Goal: Information Seeking & Learning: Learn about a topic

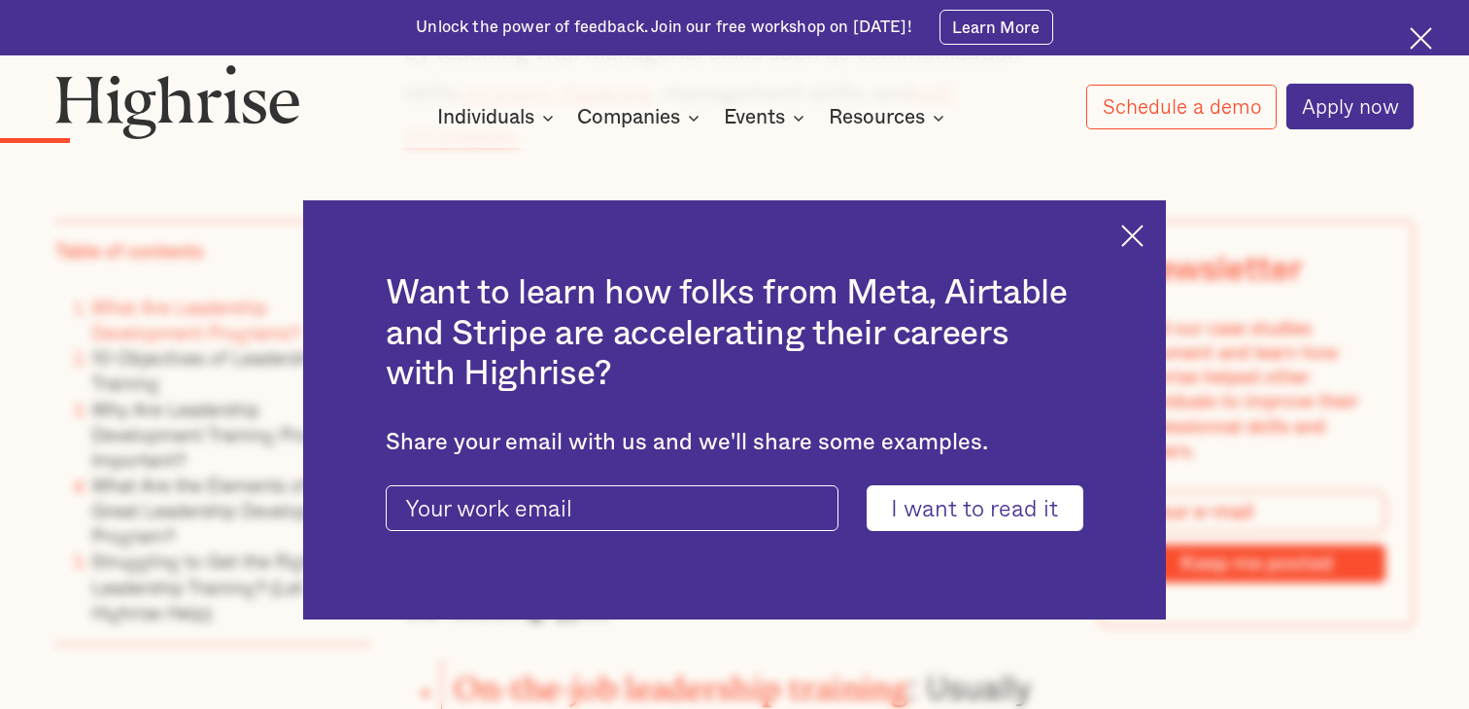
scroll to position [1990, 0]
click at [1141, 236] on img at bounding box center [1133, 236] width 22 height 22
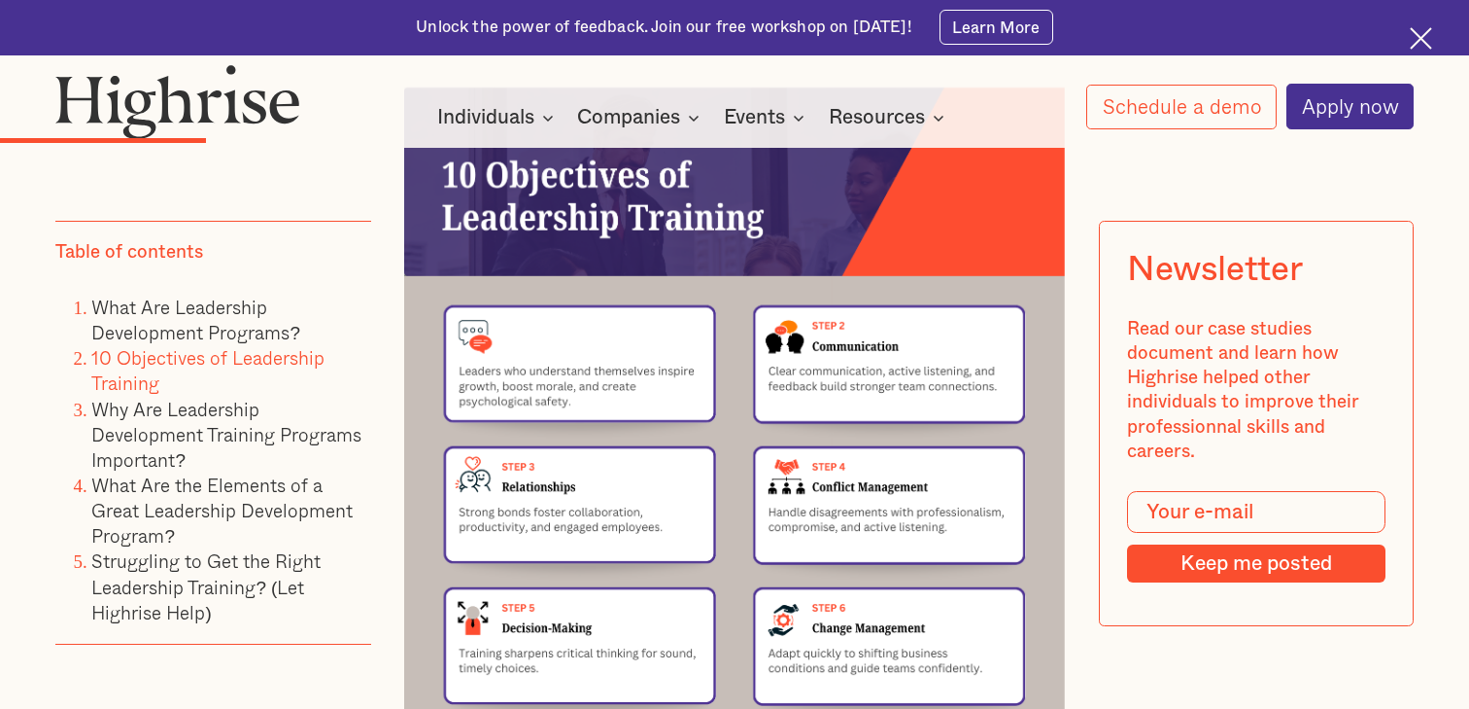
scroll to position [3432, 0]
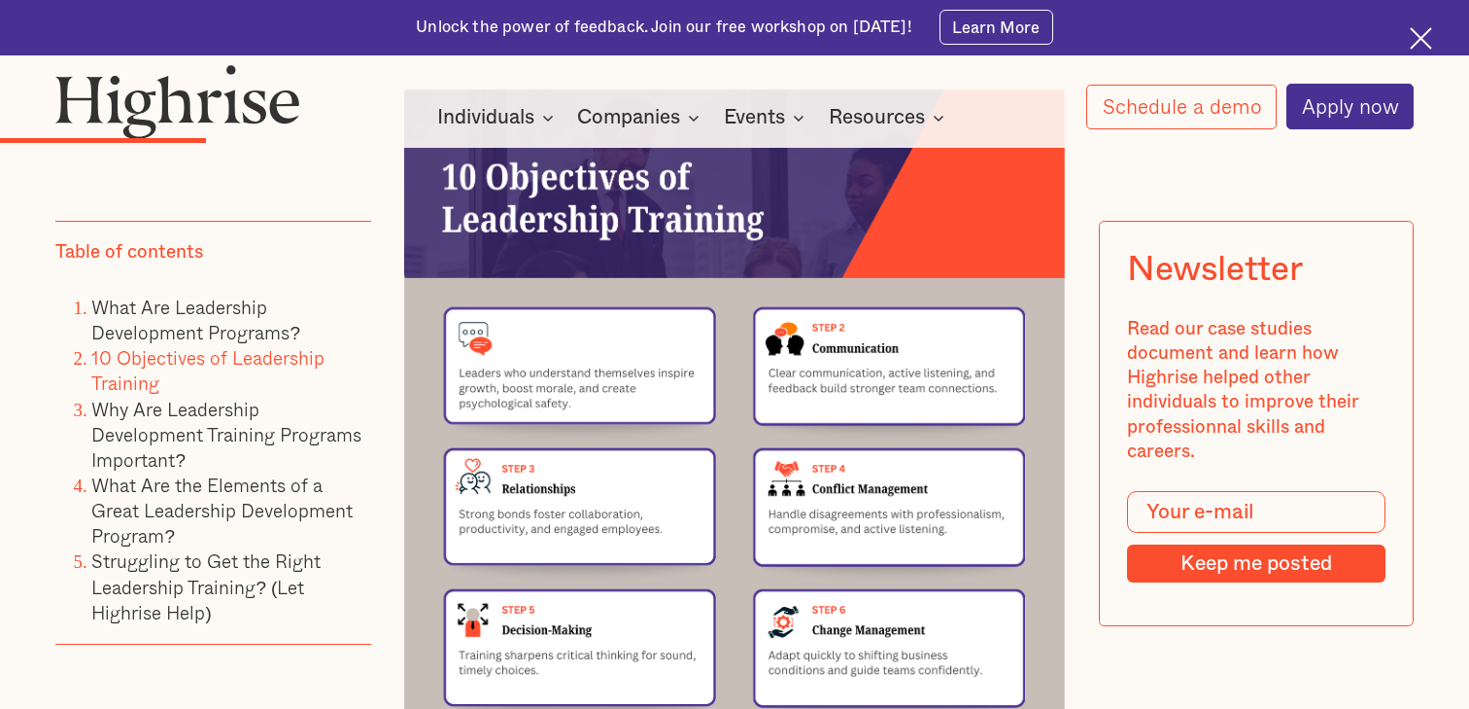
click at [777, 272] on img at bounding box center [734, 556] width 660 height 934
click at [773, 270] on img at bounding box center [734, 556] width 660 height 934
click at [772, 268] on img at bounding box center [734, 556] width 660 height 934
click at [771, 271] on img at bounding box center [734, 556] width 660 height 934
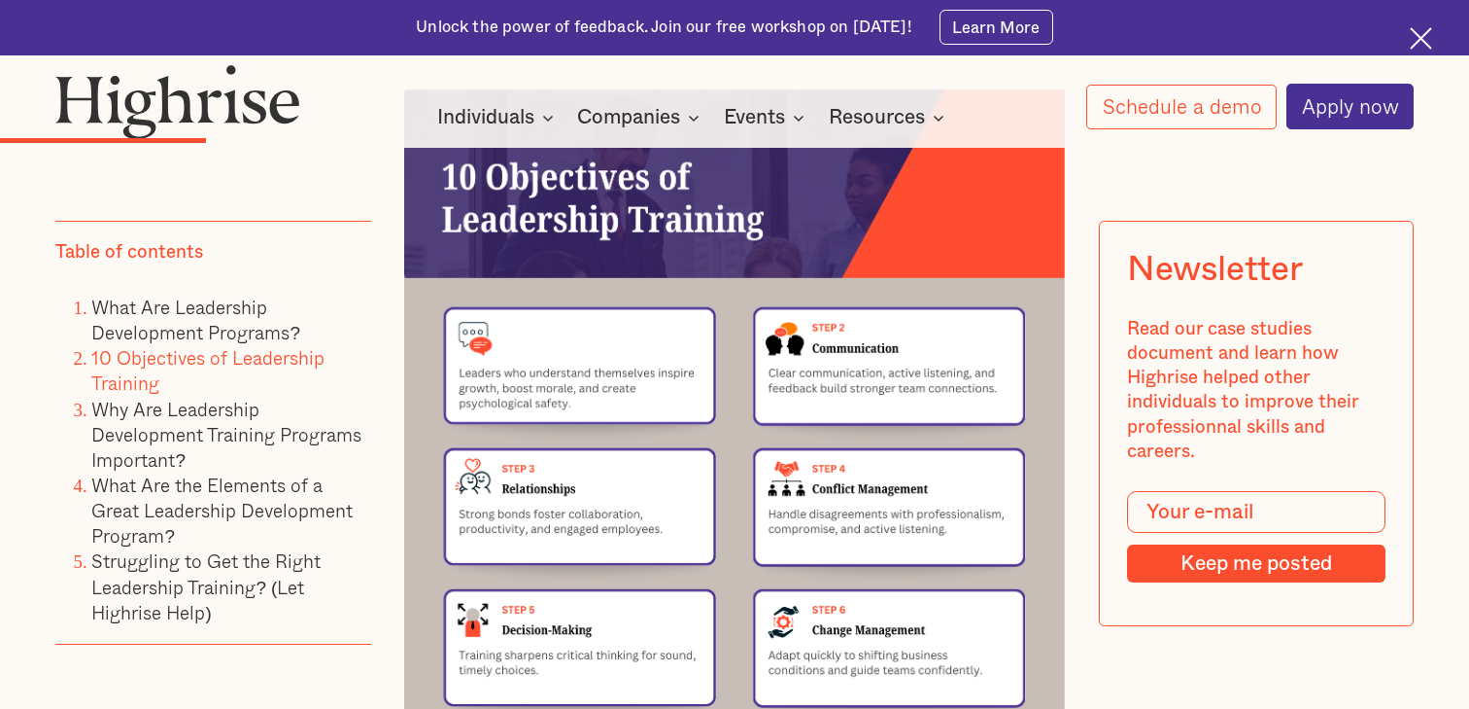
click at [771, 271] on img at bounding box center [734, 556] width 660 height 934
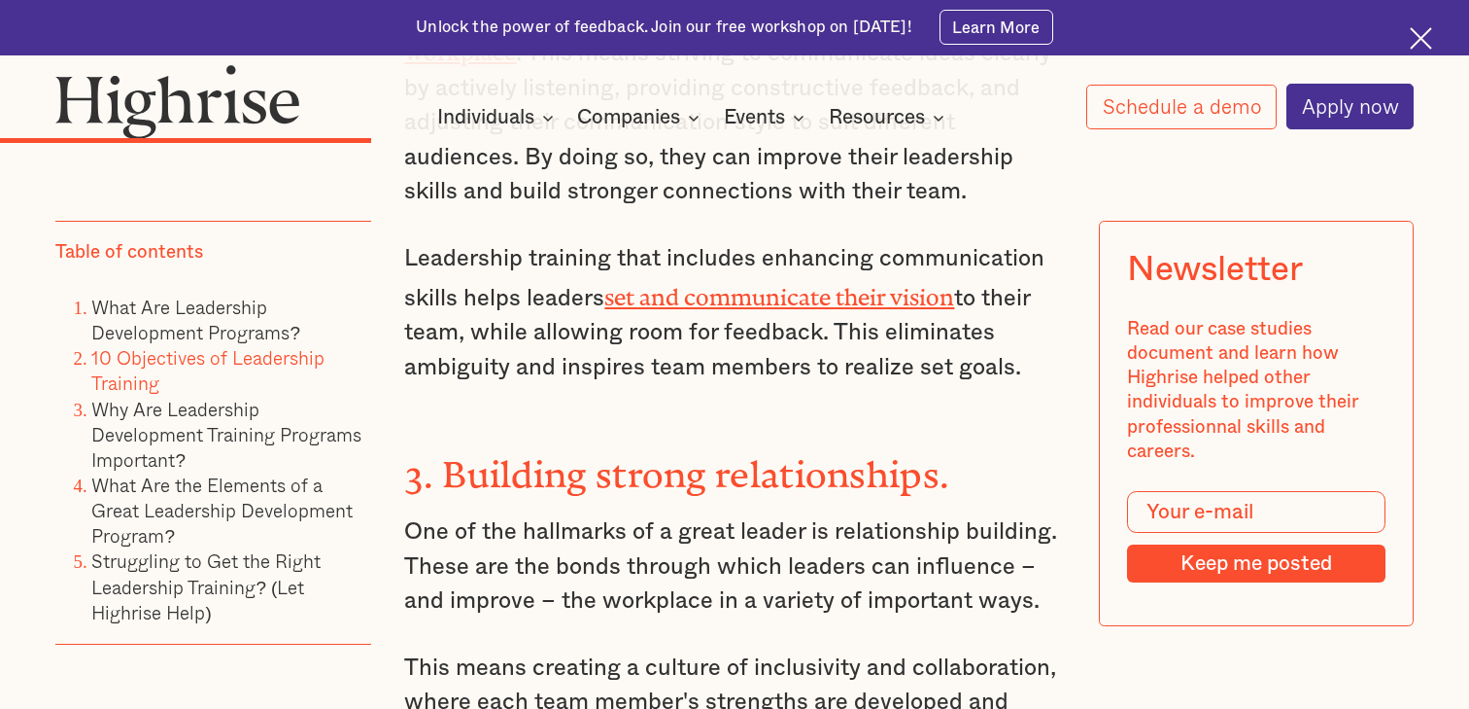
scroll to position [5211, 0]
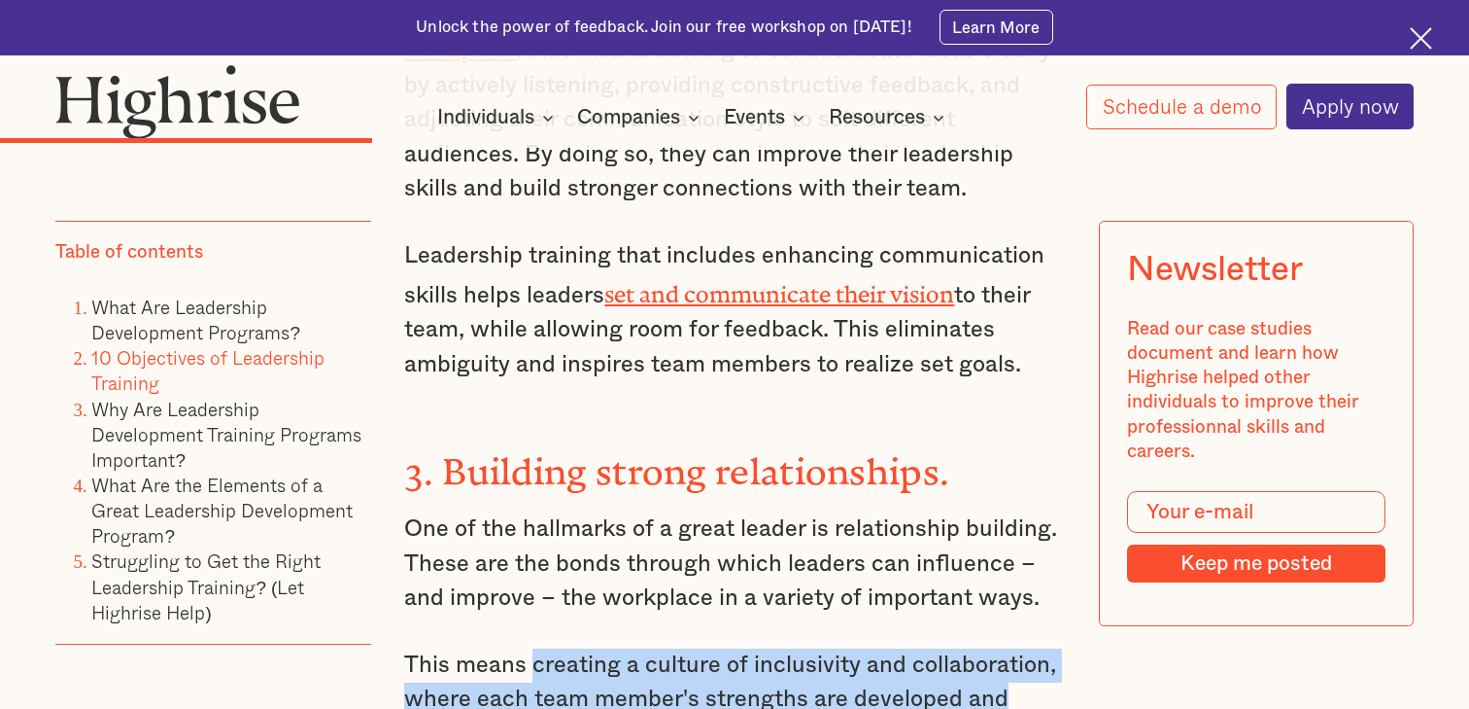
drag, startPoint x: 533, startPoint y: 480, endPoint x: 1036, endPoint y: 505, distance: 504.1
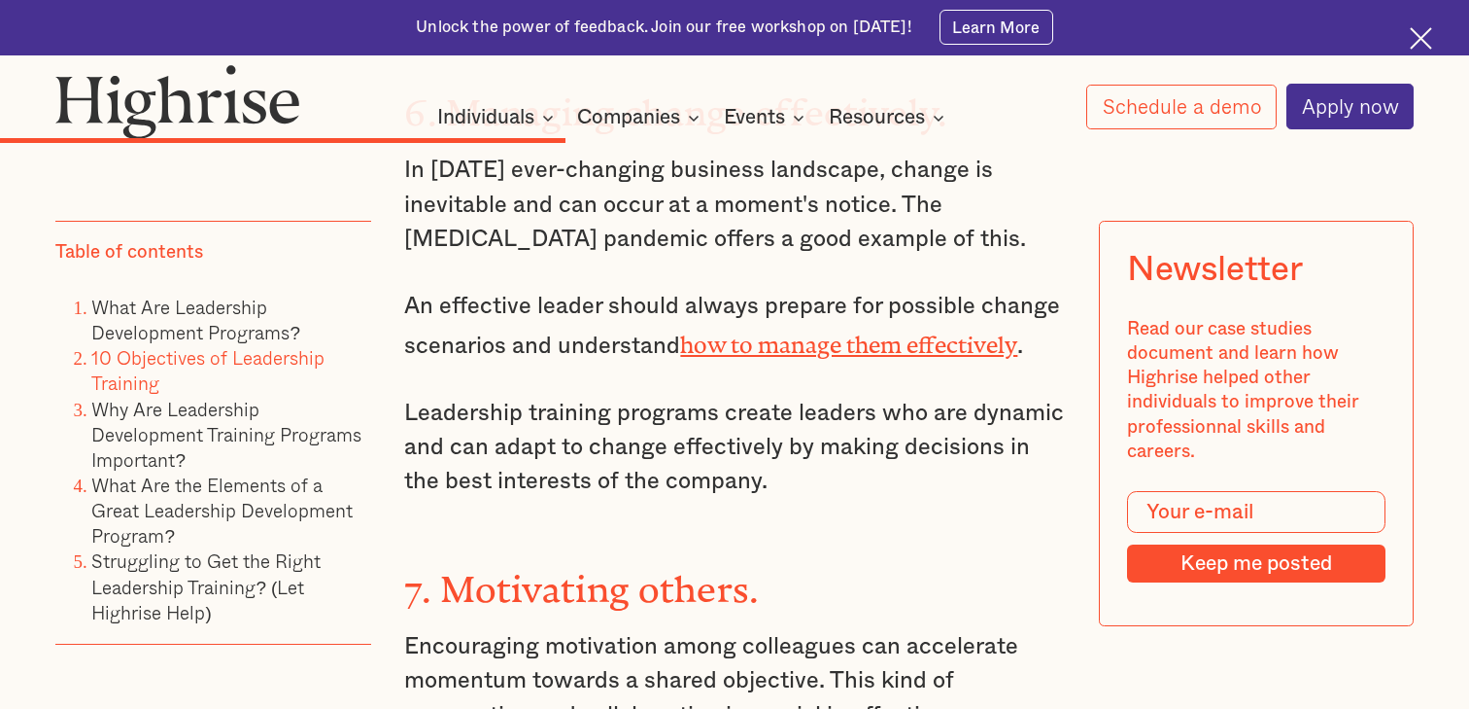
scroll to position [7279, 0]
